Goal: Complete application form

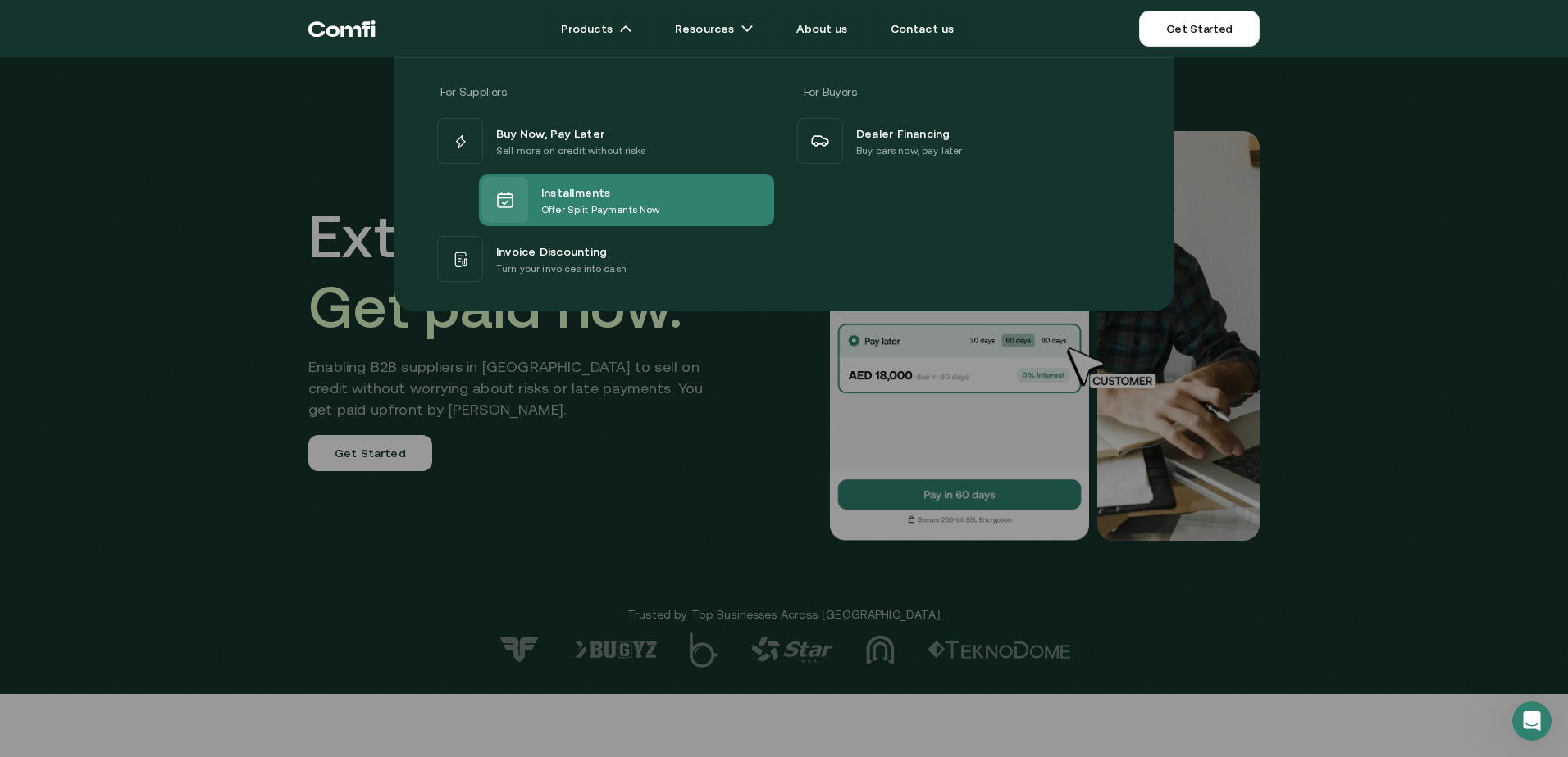
click at [558, 191] on span "Installments" at bounding box center [575, 192] width 69 height 20
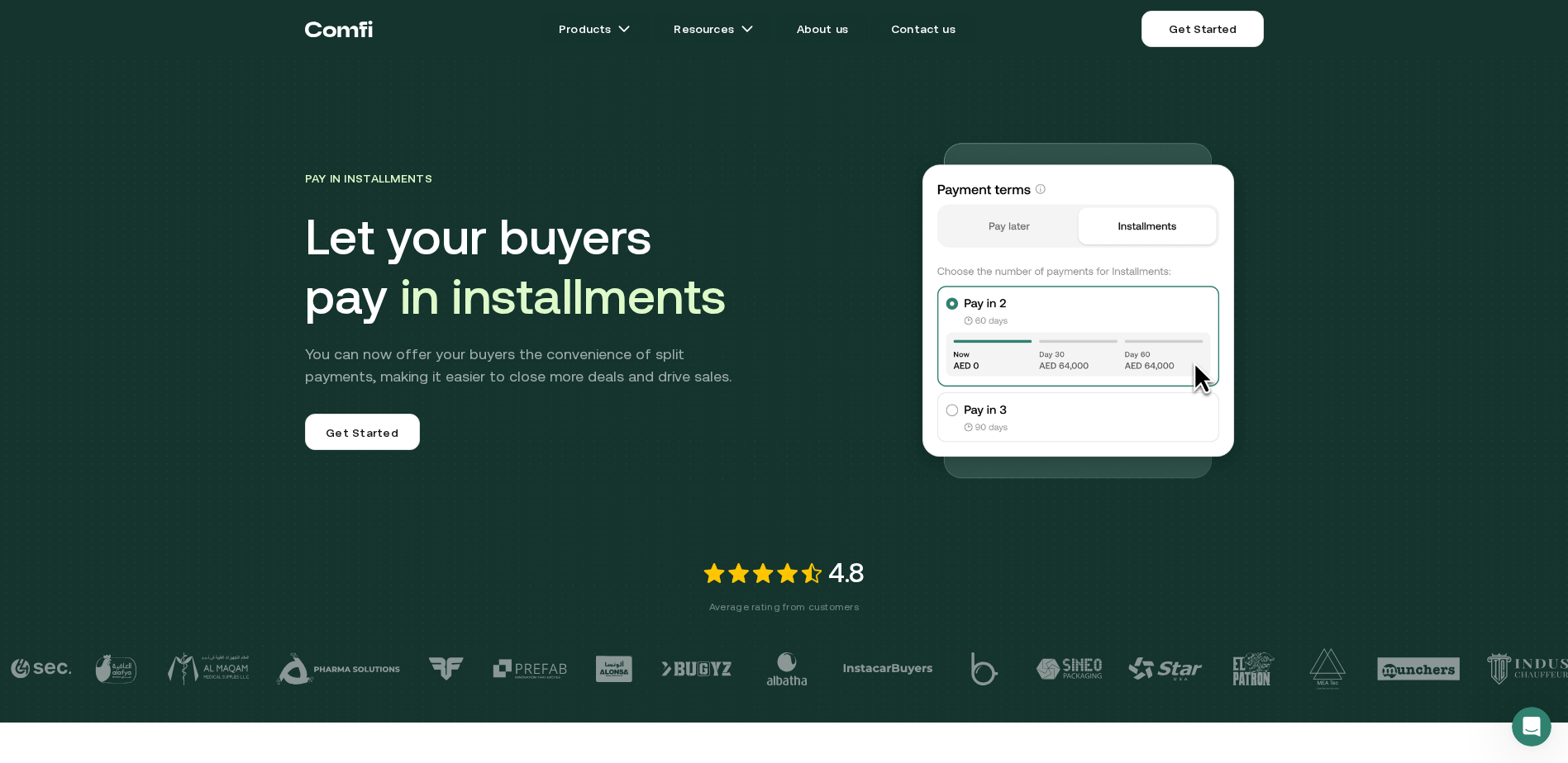
click at [957, 418] on img at bounding box center [1077, 309] width 371 height 371
click at [961, 411] on img at bounding box center [1077, 309] width 371 height 371
click at [977, 298] on img at bounding box center [1077, 309] width 371 height 371
click at [1144, 235] on img at bounding box center [1077, 309] width 371 height 371
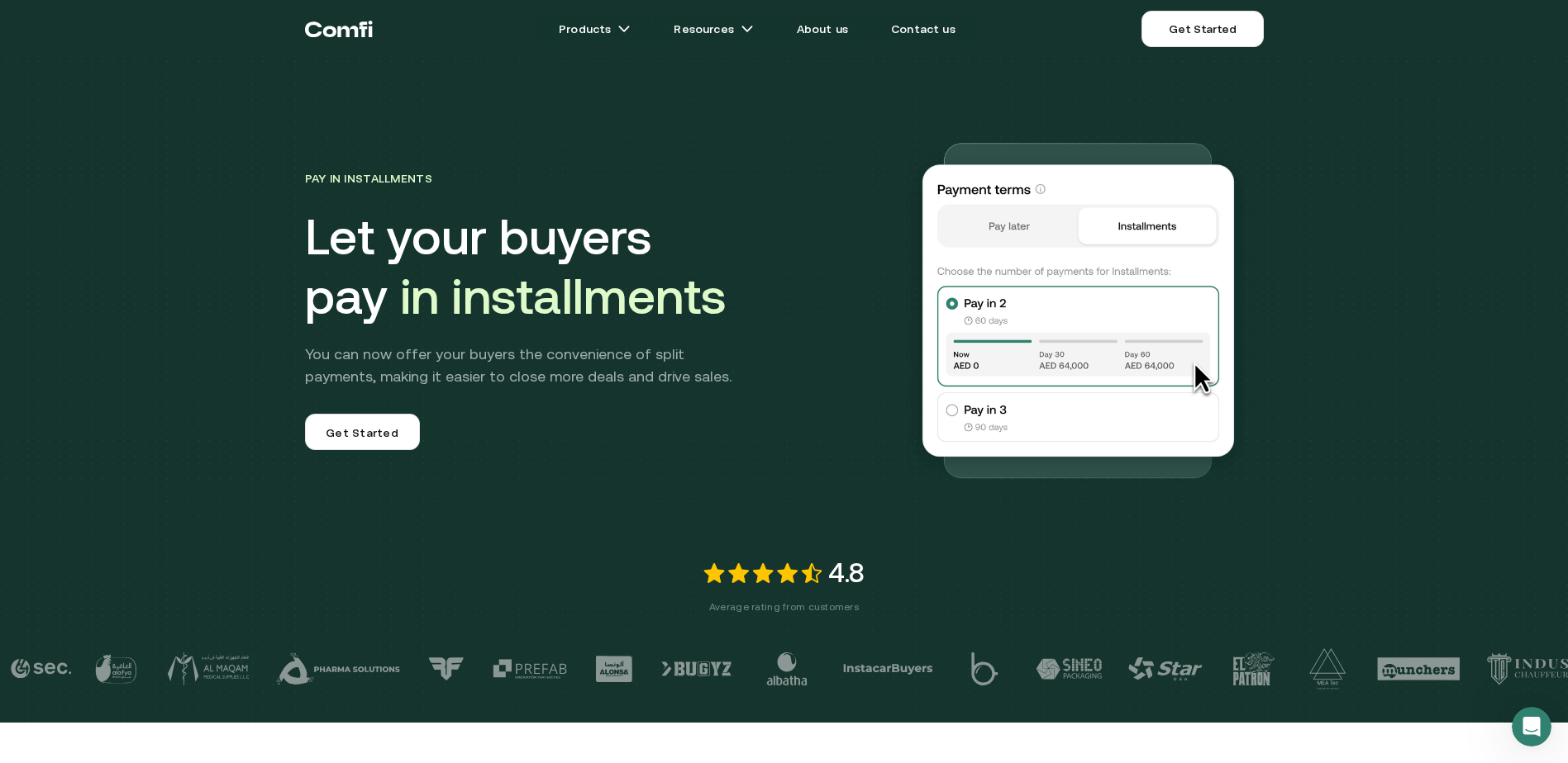
click at [1010, 225] on img at bounding box center [1077, 309] width 371 height 371
click at [1211, 371] on img at bounding box center [1077, 309] width 371 height 371
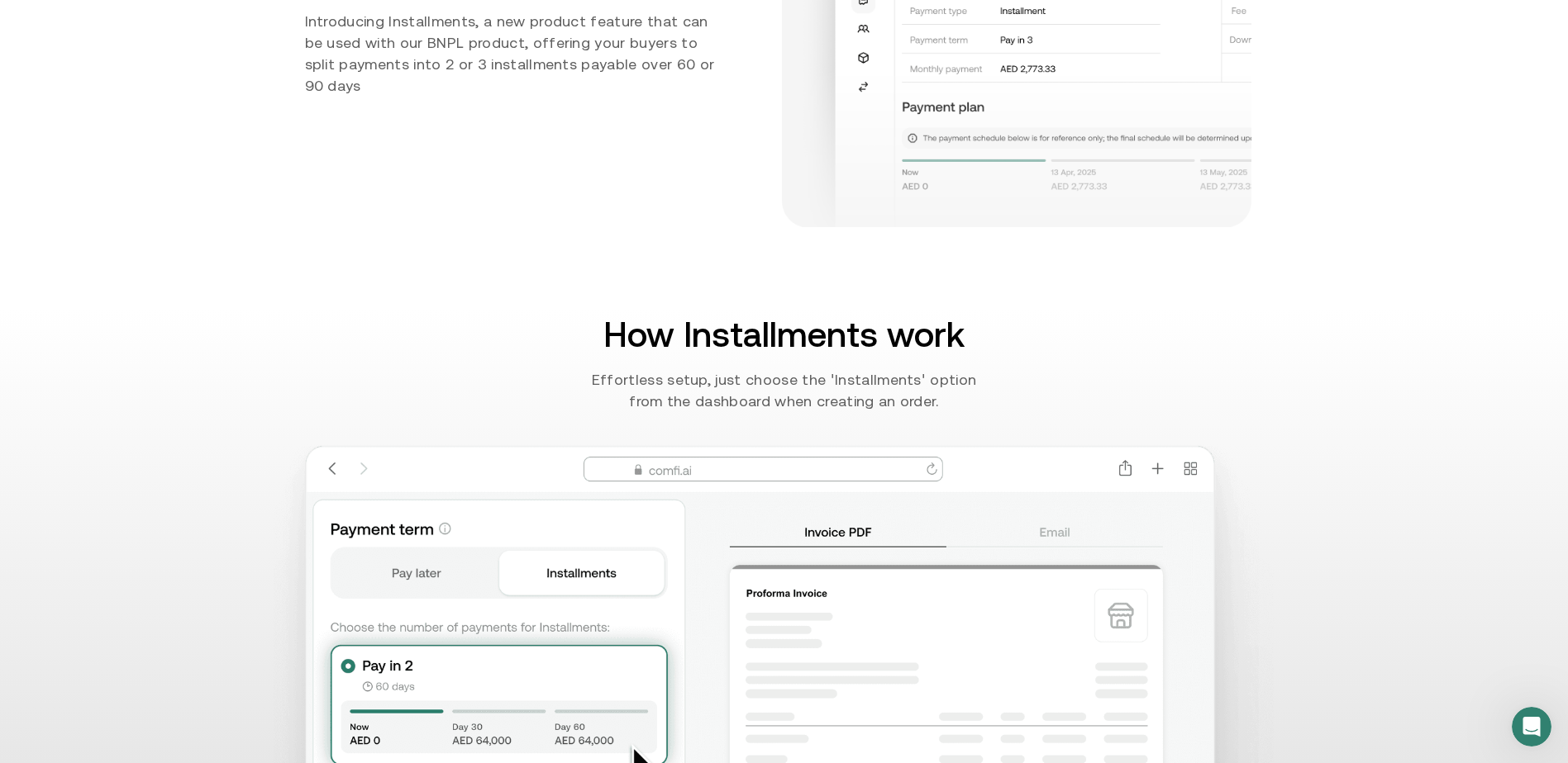
scroll to position [1156, 0]
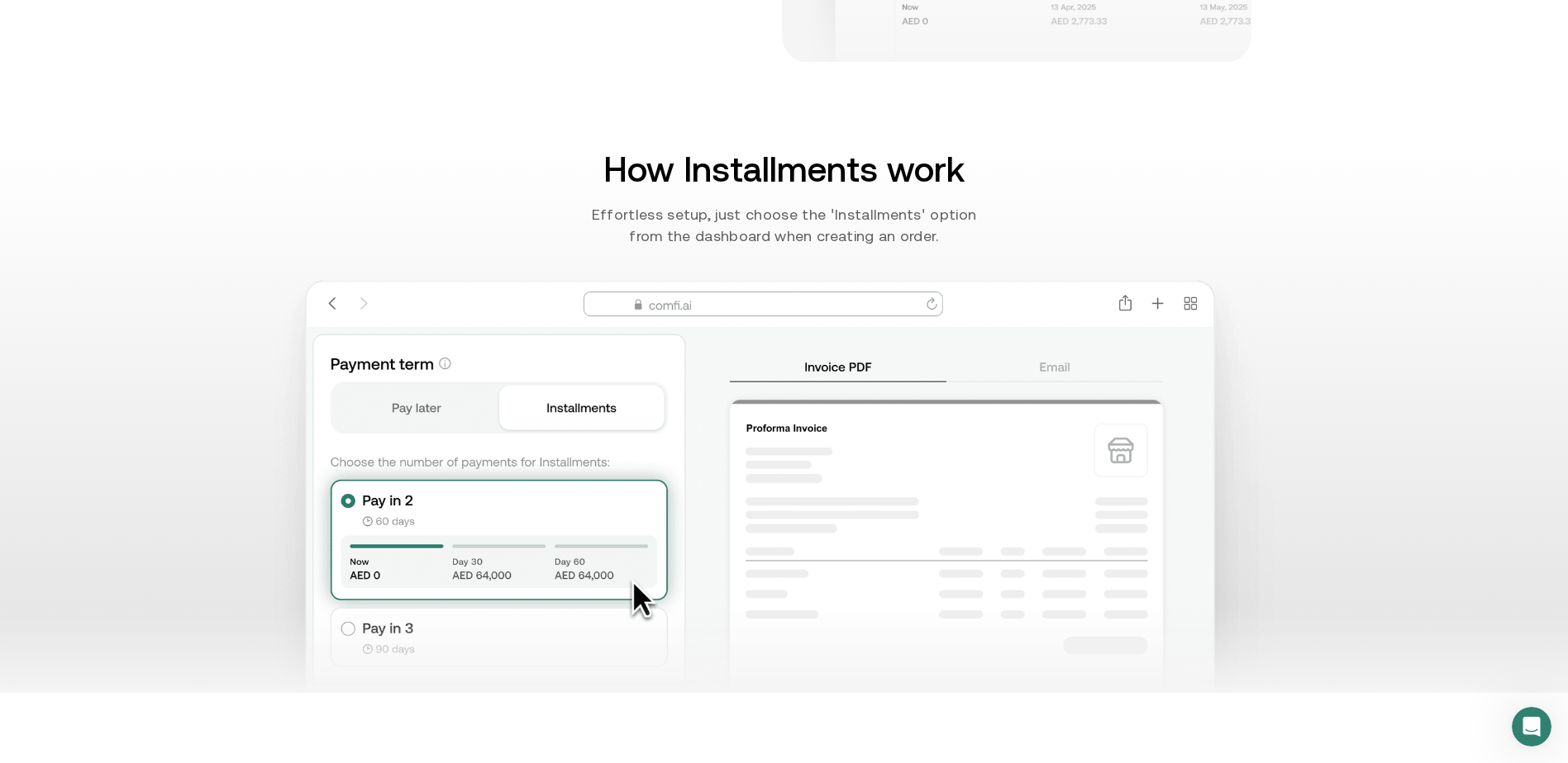
click at [668, 306] on img at bounding box center [784, 486] width 1255 height 413
click at [598, 407] on img at bounding box center [784, 486] width 1255 height 413
click at [452, 407] on img at bounding box center [784, 486] width 1255 height 413
click at [918, 403] on img at bounding box center [784, 486] width 1255 height 413
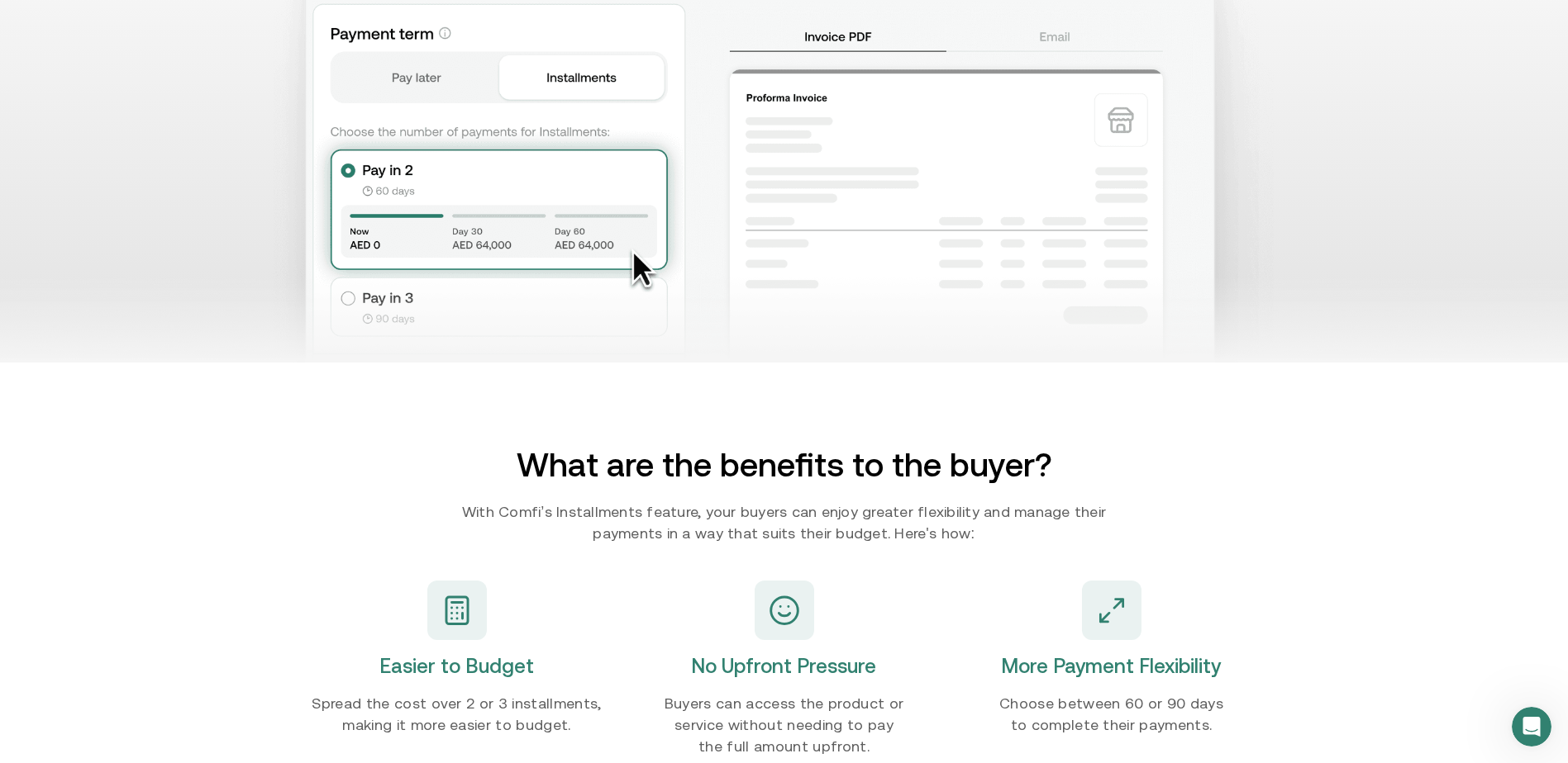
drag, startPoint x: 876, startPoint y: 428, endPoint x: 795, endPoint y: 412, distance: 82.6
click at [799, 412] on div "What are the benefits to the buyer? With Comfi’s Installments feature, your buy…" at bounding box center [784, 441] width 958 height 159
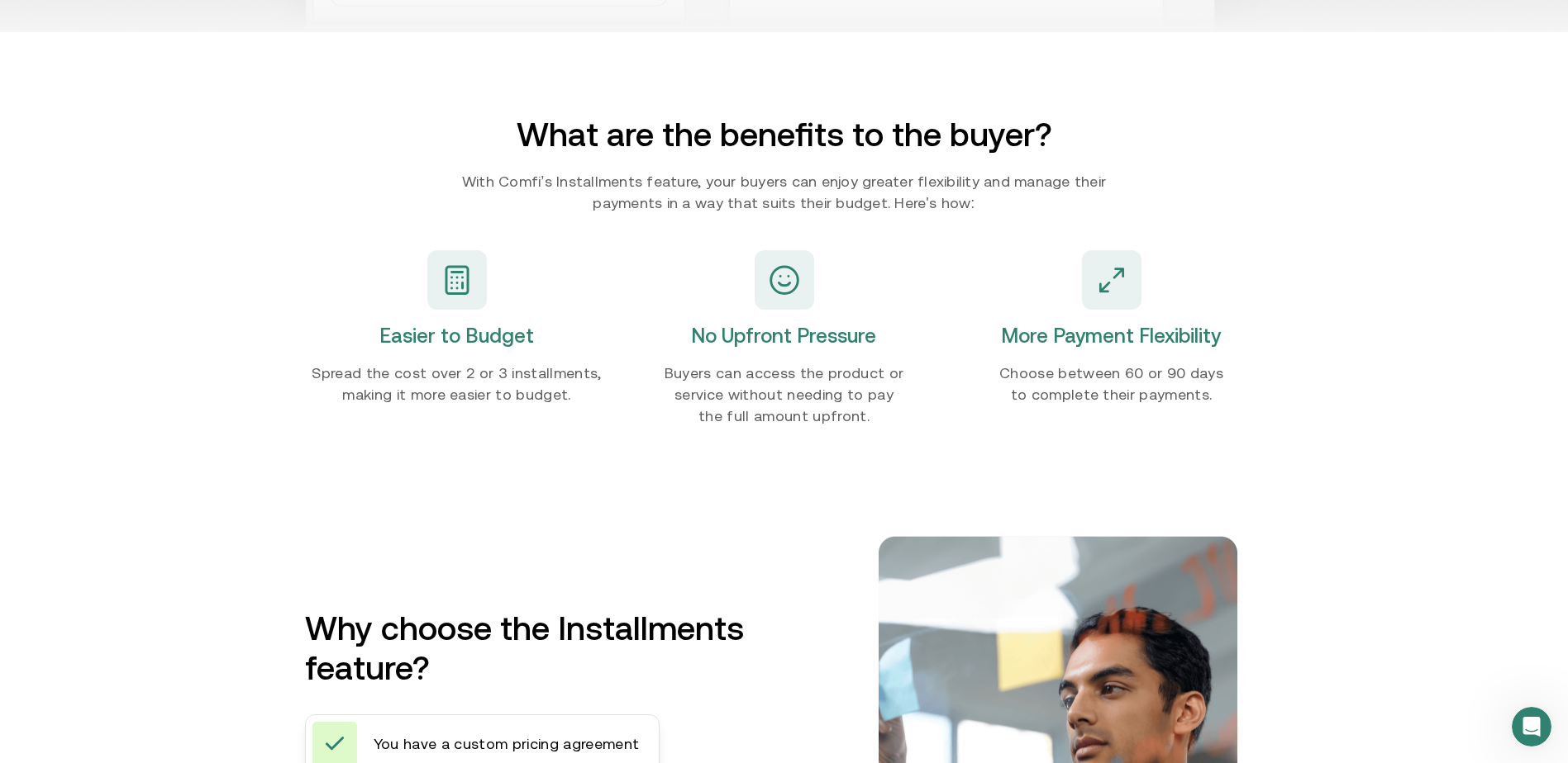
click at [452, 277] on img at bounding box center [457, 280] width 33 height 33
click at [480, 322] on div "Easier to Budget Spread the cost over 2 or 3 installments, making it more easie…" at bounding box center [457, 328] width 304 height 208
drag, startPoint x: 479, startPoint y: 347, endPoint x: 465, endPoint y: 373, distance: 29.5
click at [478, 349] on h2 "Easier to Budget" at bounding box center [457, 336] width 154 height 26
click at [460, 380] on p "Spread the cost over 2 or 3 installments, making it more easier to budget." at bounding box center [457, 383] width 304 height 43
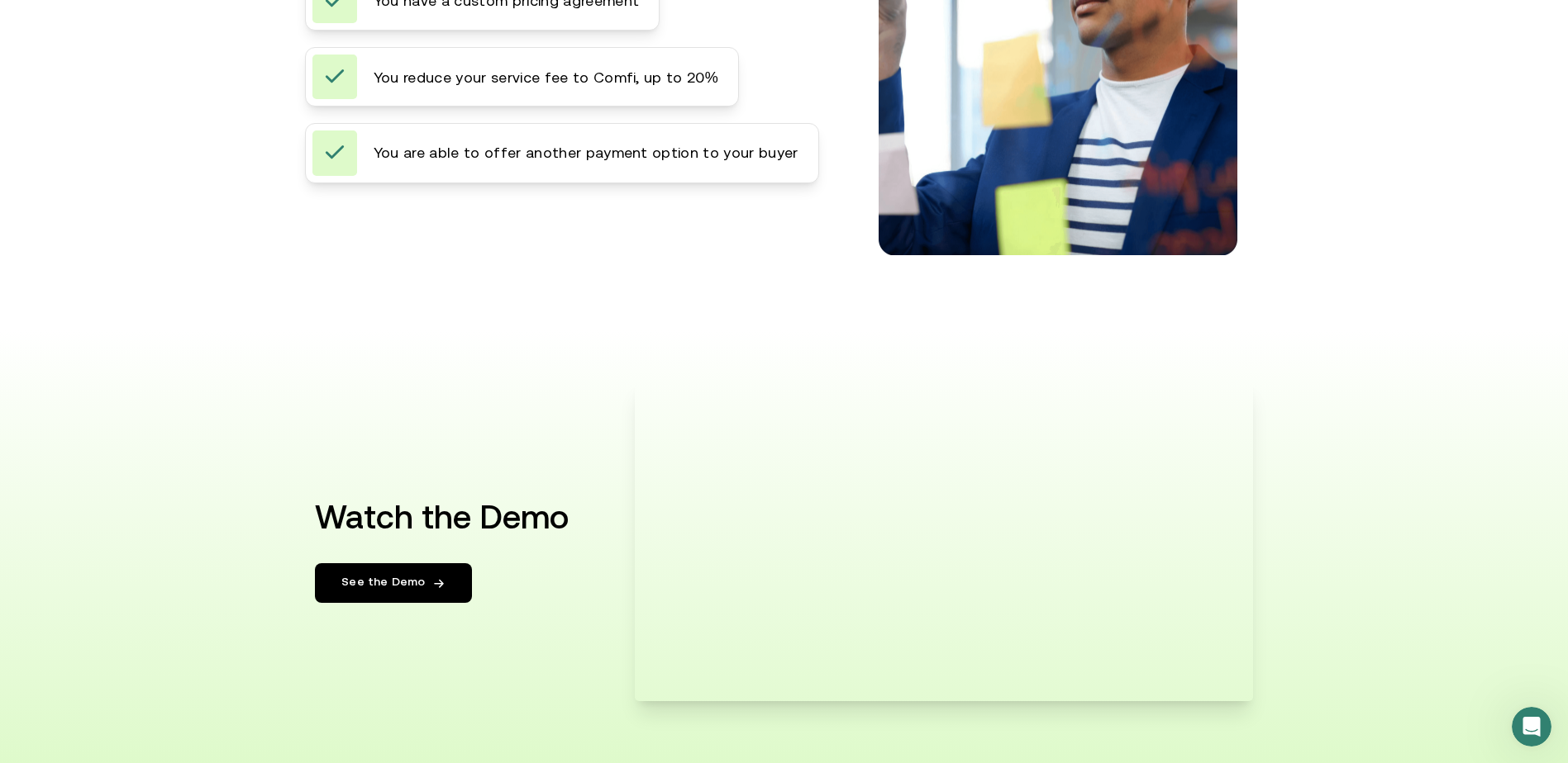
scroll to position [3057, 0]
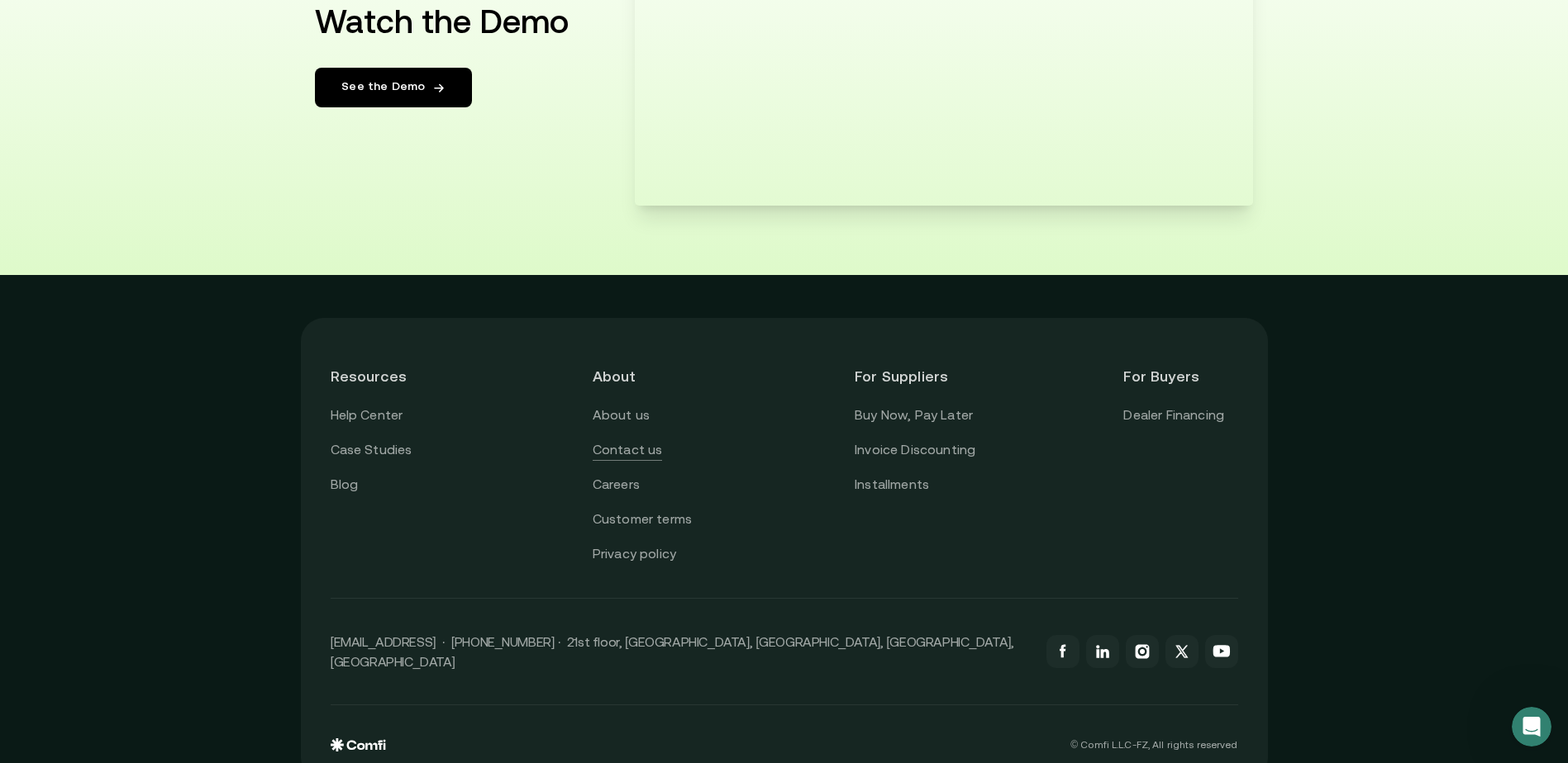
click at [632, 451] on link "Contact us" at bounding box center [627, 451] width 70 height 22
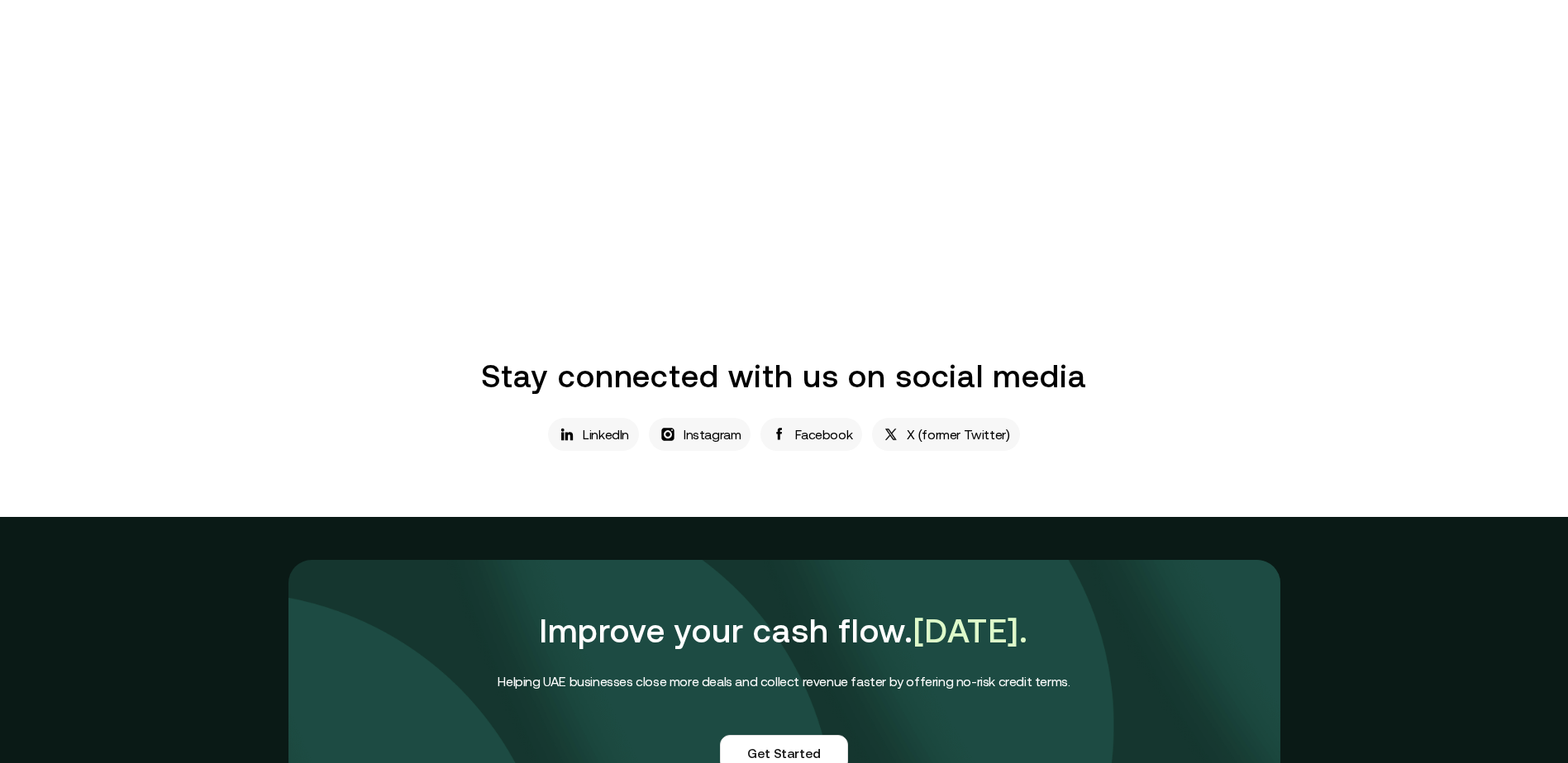
scroll to position [1156, 0]
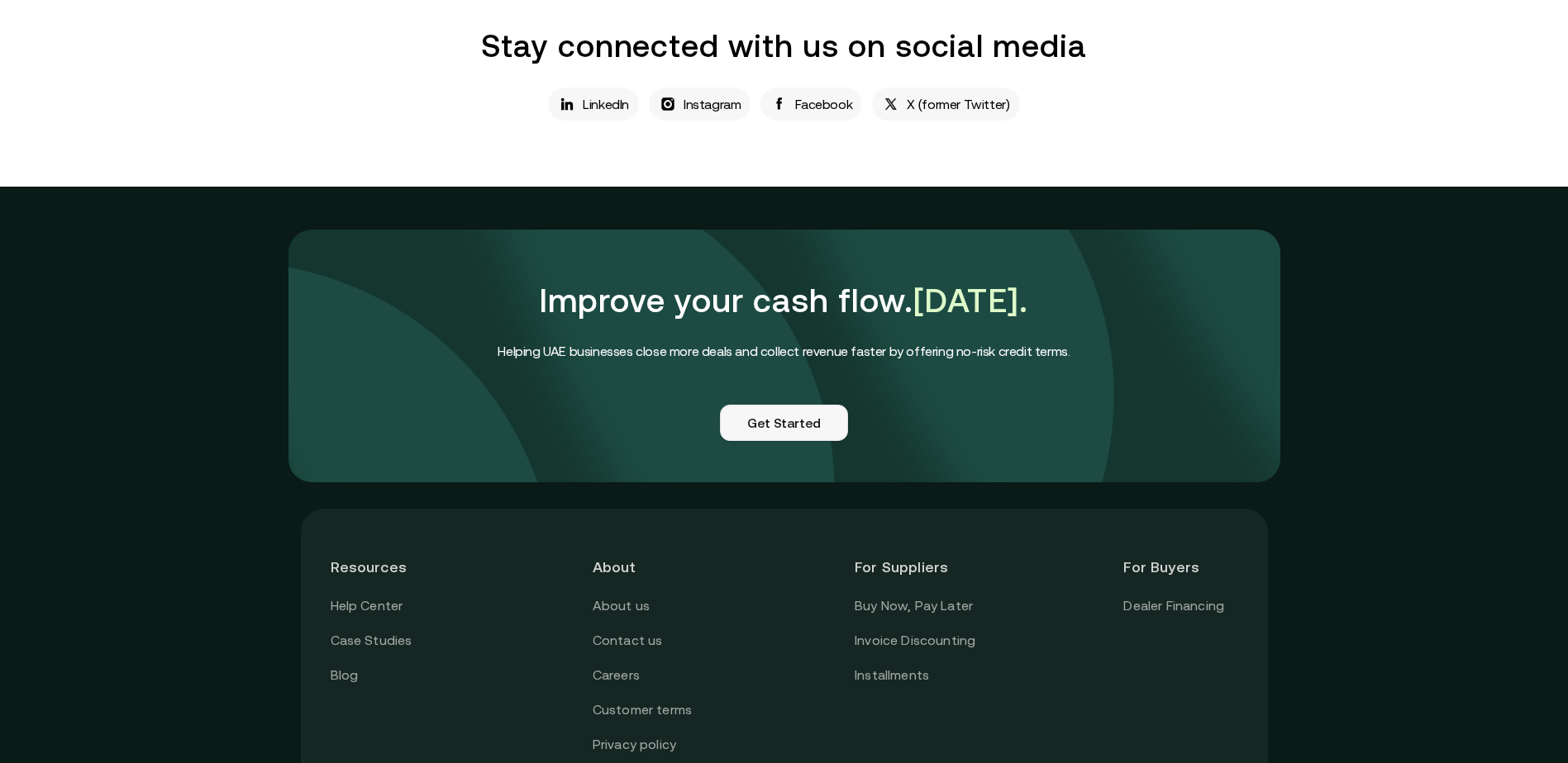
click at [800, 425] on link "Get Started" at bounding box center [783, 423] width 128 height 36
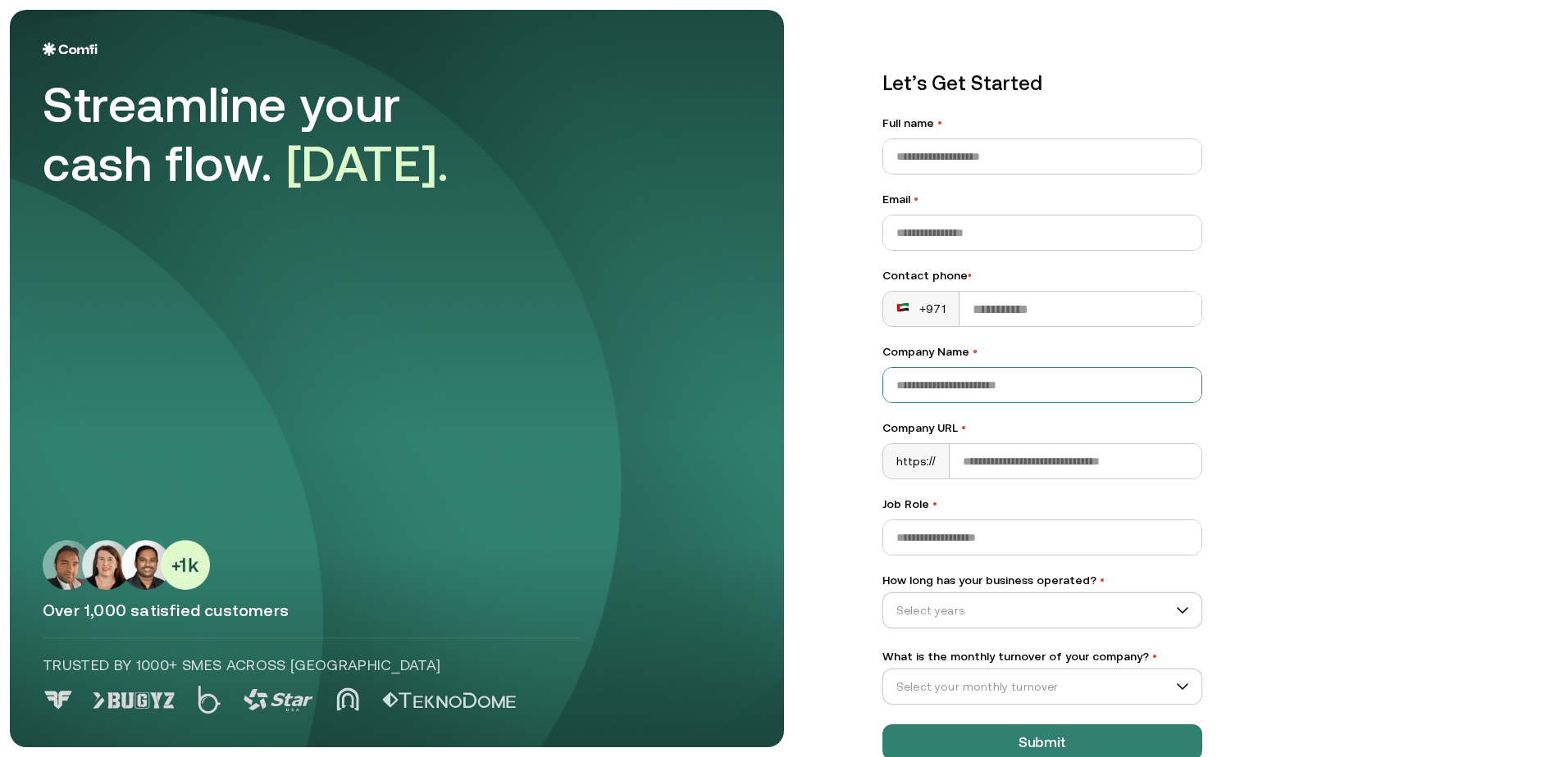
click at [939, 390] on input "Company Name •" at bounding box center [1042, 385] width 318 height 34
click at [869, 461] on div "Let’s Get Started Full name • Email • Contact phone • +971 Company Name • Compa…" at bounding box center [1042, 415] width 386 height 757
click at [1002, 472] on input "Company URL •" at bounding box center [1075, 461] width 252 height 34
click at [962, 540] on input "Job Role •" at bounding box center [1042, 538] width 318 height 34
click at [989, 598] on input "How long has your business operated? •" at bounding box center [1035, 610] width 304 height 24
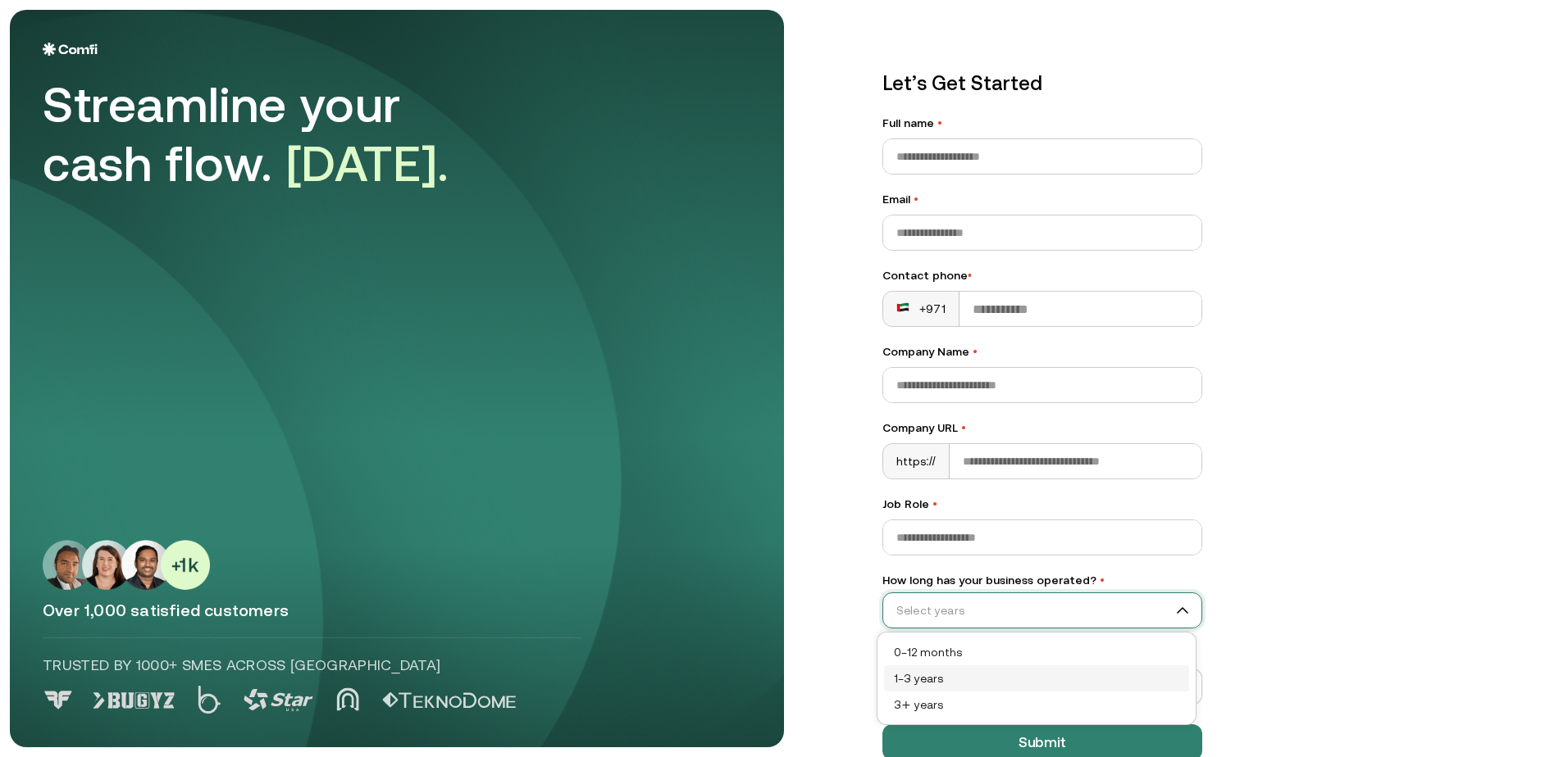
click at [929, 675] on div "1–3 years" at bounding box center [1036, 679] width 286 height 18
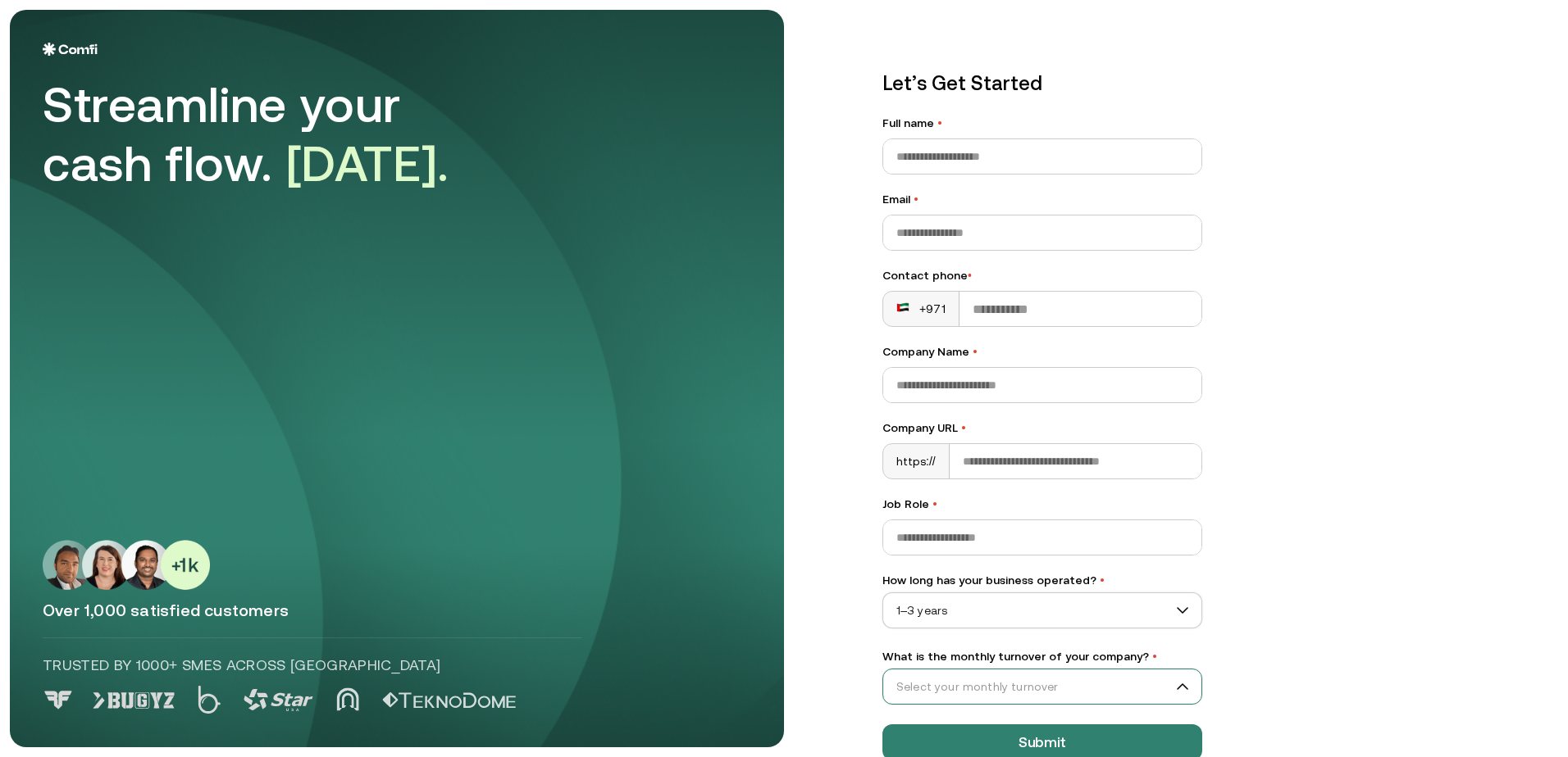
click at [949, 679] on input "What is the monthly turnover of your company? •" at bounding box center [1035, 687] width 304 height 24
click at [867, 638] on div "Let’s Get Started Full name • Email • Contact phone • +971 Company Name • Compa…" at bounding box center [1042, 415] width 386 height 757
click at [927, 689] on input "What is the monthly turnover of your company? •" at bounding box center [1035, 687] width 304 height 24
